Goal: Task Accomplishment & Management: Use online tool/utility

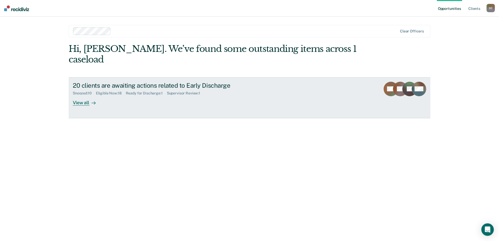
click at [84, 96] on div "View all" at bounding box center [87, 101] width 29 height 10
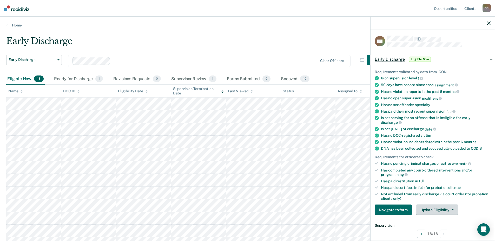
click at [452, 209] on button "Update Eligibility" at bounding box center [437, 210] width 42 height 10
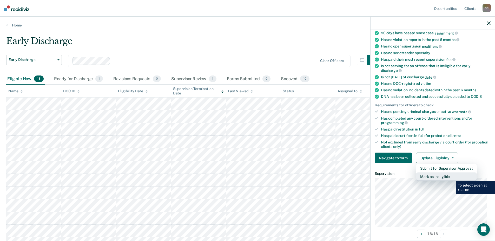
click at [449, 176] on button "Mark as Ineligible" at bounding box center [446, 177] width 61 height 8
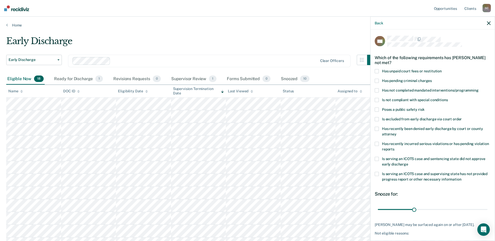
click at [378, 72] on span at bounding box center [376, 71] width 4 height 4
click at [441, 69] on input "Has unpaid court fees or restitution" at bounding box center [441, 69] width 0 height 0
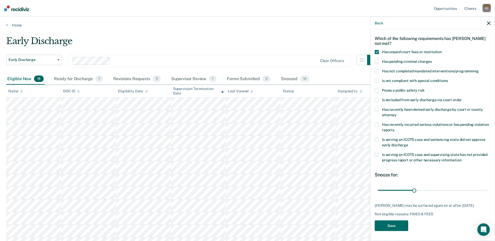
scroll to position [26, 0]
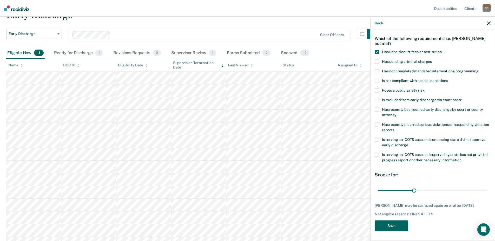
click at [400, 227] on button "Save" at bounding box center [390, 225] width 33 height 11
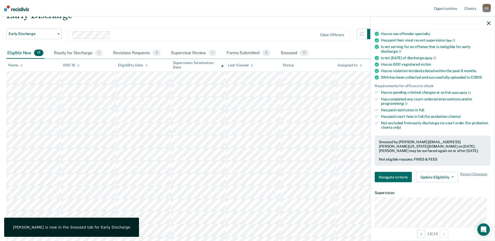
scroll to position [0, 0]
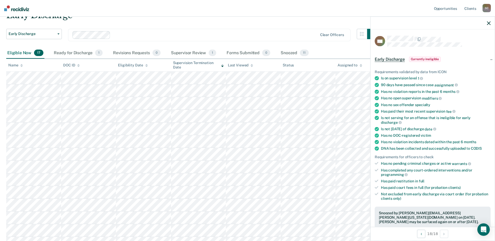
click at [489, 23] on icon "button" at bounding box center [489, 23] width 4 height 4
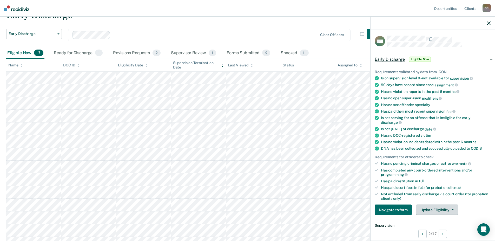
click at [454, 208] on button "Update Eligibility" at bounding box center [437, 210] width 42 height 10
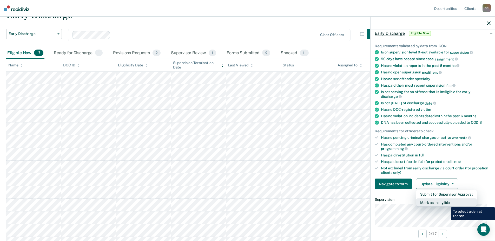
click at [447, 204] on button "Mark as Ineligible" at bounding box center [446, 203] width 61 height 8
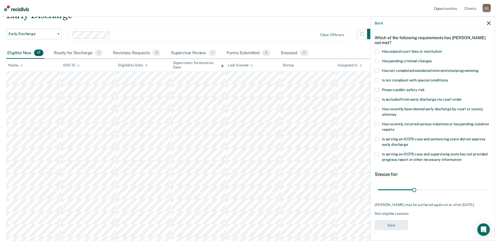
scroll to position [24, 0]
click at [377, 49] on span at bounding box center [376, 51] width 4 height 4
click at [441, 49] on input "Has unpaid court fees or restitution" at bounding box center [441, 49] width 0 height 0
click at [394, 225] on button "Save" at bounding box center [390, 225] width 33 height 11
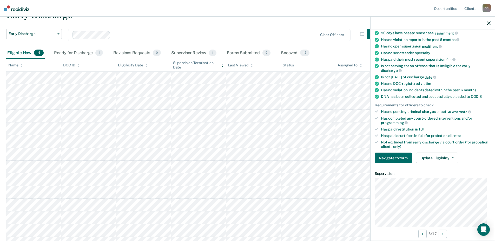
scroll to position [78, 0]
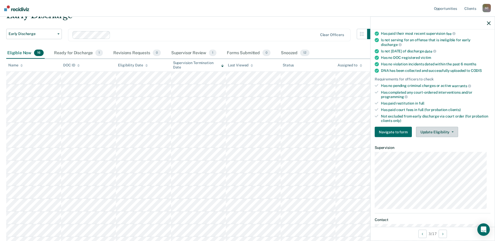
click at [452, 131] on button "Update Eligibility" at bounding box center [437, 132] width 42 height 10
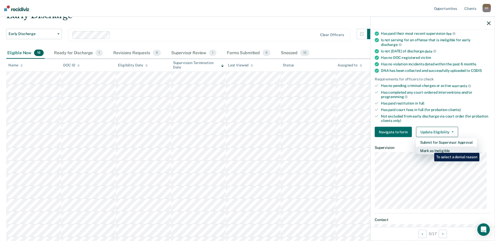
click at [430, 149] on button "Mark as Ineligible" at bounding box center [446, 151] width 61 height 8
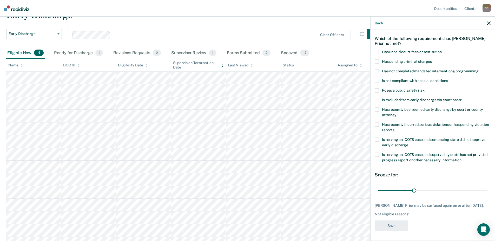
click at [378, 52] on span at bounding box center [376, 52] width 4 height 4
click at [441, 50] on input "Has unpaid court fees or restitution" at bounding box center [441, 50] width 0 height 0
click at [392, 225] on button "Save" at bounding box center [390, 225] width 33 height 11
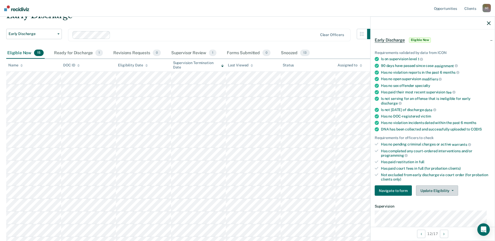
click at [449, 187] on button "Update Eligibility" at bounding box center [437, 191] width 42 height 10
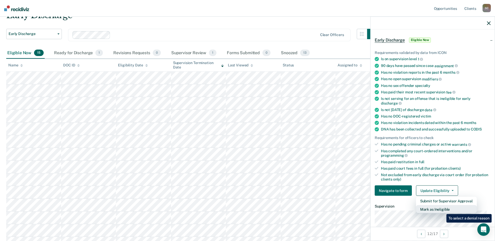
click at [442, 210] on button "Mark as Ineligible" at bounding box center [446, 209] width 61 height 8
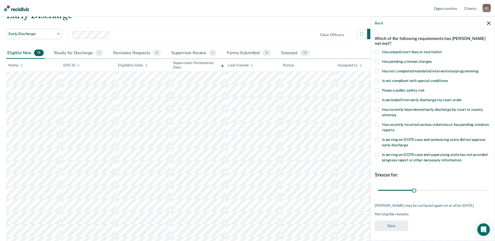
click at [380, 51] on label "Has unpaid court fees or restitution" at bounding box center [432, 52] width 116 height 5
click at [441, 50] on input "Has unpaid court fees or restitution" at bounding box center [441, 50] width 0 height 0
click at [385, 224] on button "Save" at bounding box center [390, 225] width 33 height 11
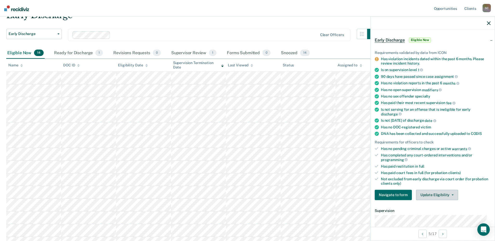
click at [442, 195] on button "Update Eligibility" at bounding box center [437, 195] width 42 height 10
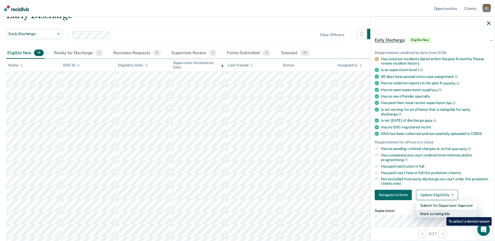
click at [442, 212] on button "Mark as Ineligible" at bounding box center [446, 214] width 61 height 8
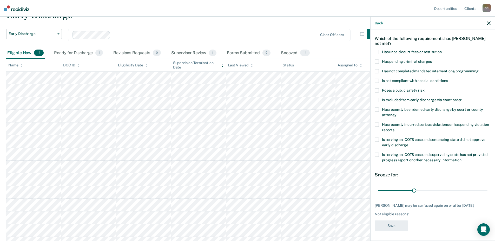
click at [378, 62] on span at bounding box center [376, 61] width 4 height 4
click at [432, 59] on input "Has pending criminal charges" at bounding box center [432, 59] width 0 height 0
click at [376, 62] on span at bounding box center [376, 61] width 4 height 4
click at [432, 59] on input "Has pending criminal charges" at bounding box center [432, 59] width 0 height 0
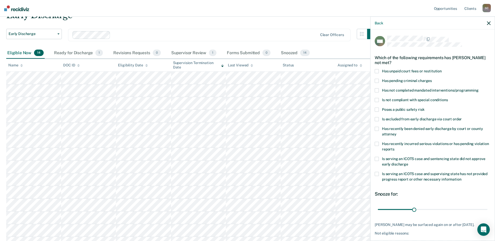
scroll to position [0, 0]
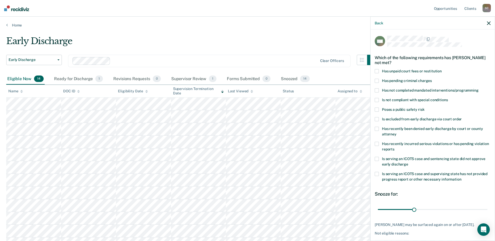
click at [377, 145] on span at bounding box center [376, 144] width 4 height 4
click at [394, 147] on input "Has recently incurred serious violations or has pending violation reports" at bounding box center [394, 147] width 0 height 0
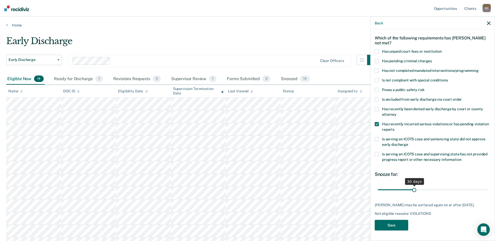
scroll to position [52, 0]
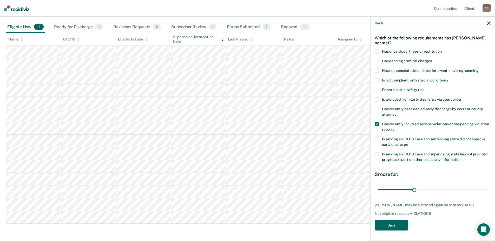
click at [395, 223] on button "Save" at bounding box center [390, 225] width 33 height 11
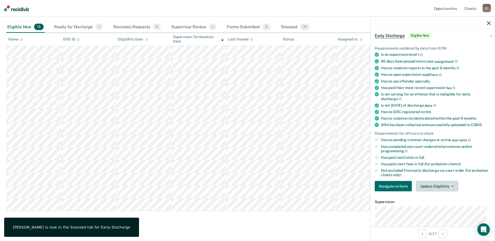
click at [449, 182] on button "Update Eligibility" at bounding box center [437, 186] width 42 height 10
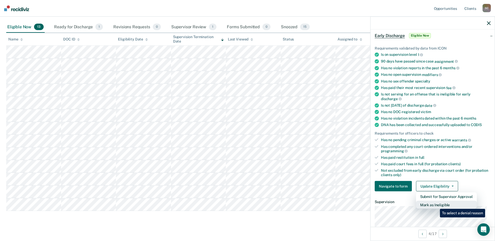
click at [436, 205] on button "Mark as Ineligible" at bounding box center [446, 205] width 61 height 8
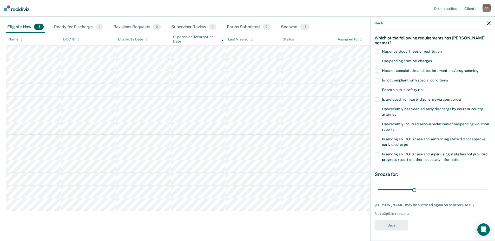
click at [378, 49] on span at bounding box center [376, 51] width 4 height 4
click at [441, 49] on input "Has unpaid court fees or restitution" at bounding box center [441, 49] width 0 height 0
click at [395, 228] on button "Save" at bounding box center [390, 225] width 33 height 11
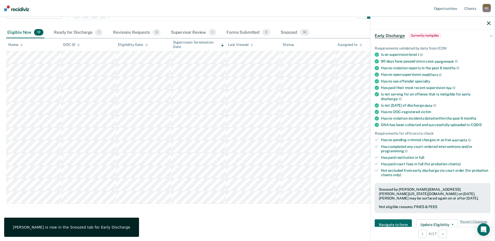
scroll to position [0, 0]
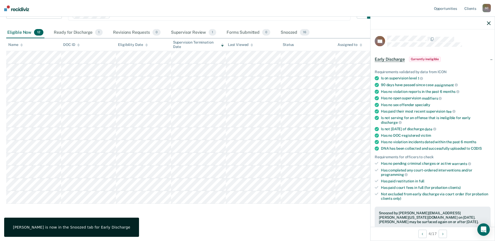
click at [488, 23] on icon "button" at bounding box center [489, 23] width 4 height 4
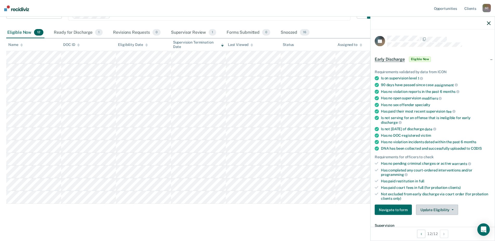
click at [452, 207] on button "Update Eligibility" at bounding box center [437, 210] width 42 height 10
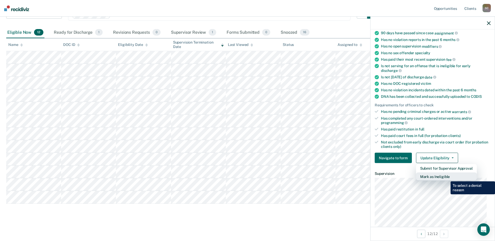
click at [446, 178] on button "Mark as Ineligible" at bounding box center [446, 177] width 61 height 8
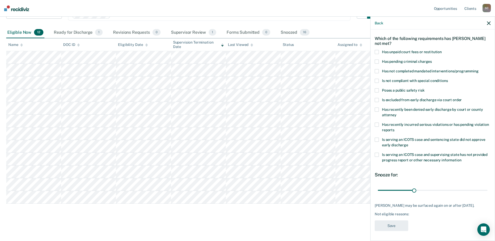
click at [380, 51] on label "Has unpaid court fees or restitution" at bounding box center [432, 52] width 116 height 5
click at [441, 50] on input "Has unpaid court fees or restitution" at bounding box center [441, 50] width 0 height 0
click at [391, 224] on button "Save" at bounding box center [390, 225] width 33 height 11
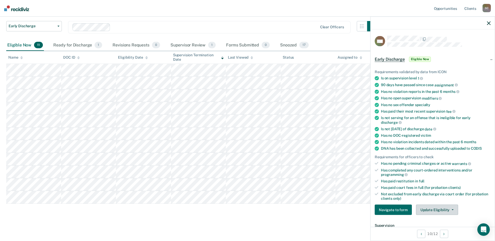
scroll to position [52, 0]
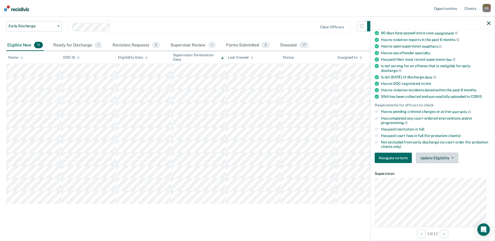
click at [445, 155] on button "Update Eligibility" at bounding box center [437, 158] width 42 height 10
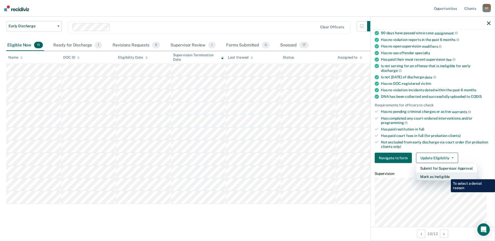
click at [447, 176] on button "Mark as Ineligible" at bounding box center [446, 177] width 61 height 8
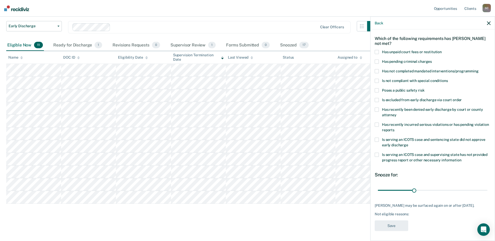
click at [377, 50] on span at bounding box center [376, 52] width 4 height 4
click at [441, 50] on input "Has unpaid court fees or restitution" at bounding box center [441, 50] width 0 height 0
click at [401, 226] on button "Save" at bounding box center [390, 225] width 33 height 11
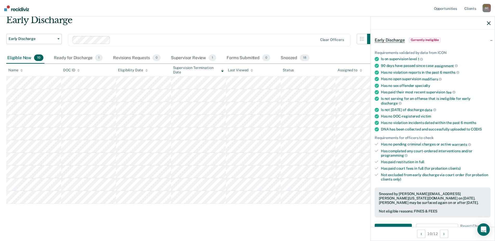
click at [488, 23] on icon "button" at bounding box center [489, 23] width 4 height 4
